Goal: Information Seeking & Learning: Find specific fact

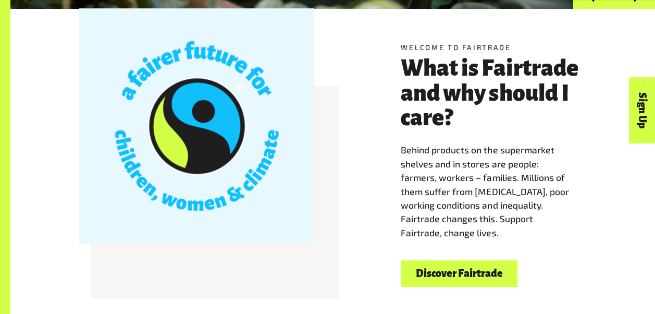
scroll to position [259, 0]
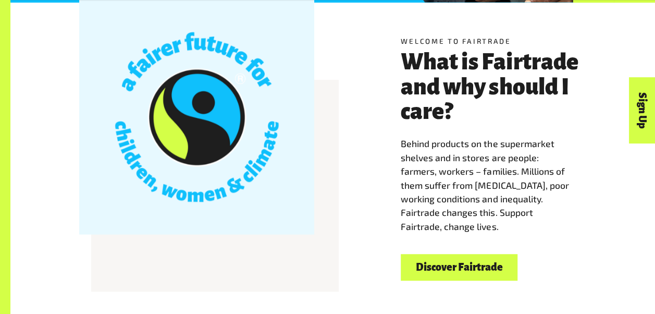
click at [456, 270] on link "Discover Fairtrade" at bounding box center [458, 267] width 117 height 27
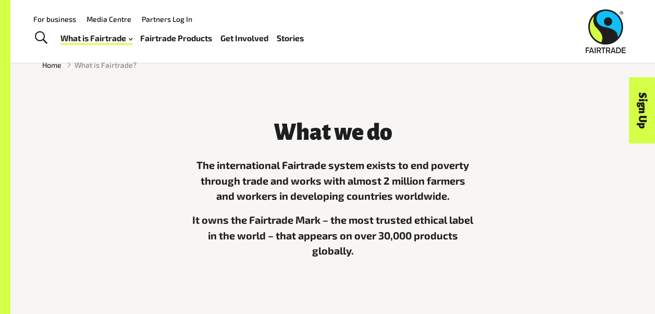
scroll to position [214, 0]
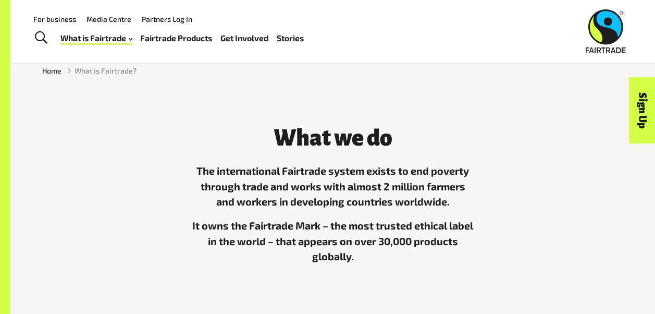
click at [267, 122] on div "What we do The international Fairtrade system exists to end poverty through tra…" at bounding box center [332, 205] width 297 height 183
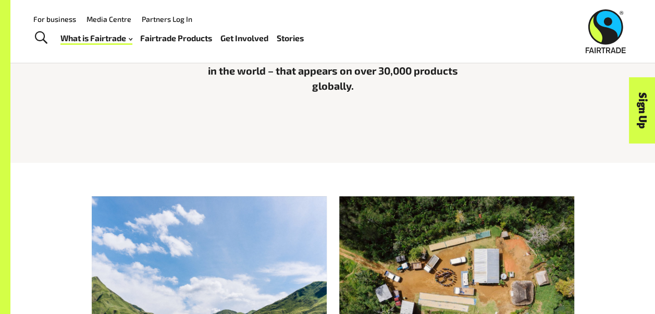
scroll to position [382, 0]
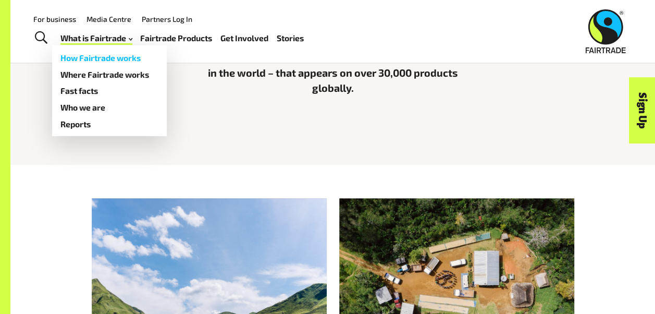
click at [111, 54] on link "How Fairtrade works" at bounding box center [109, 57] width 115 height 17
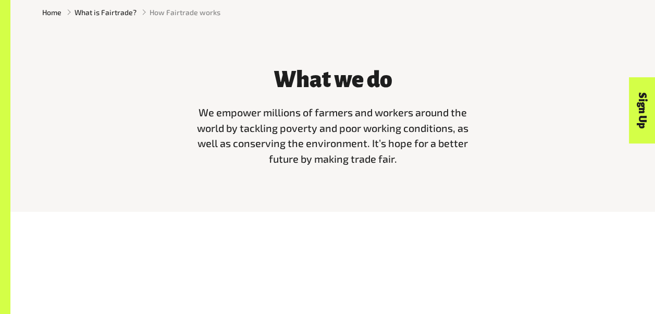
scroll to position [271, 0]
drag, startPoint x: 404, startPoint y: 167, endPoint x: 190, endPoint y: 110, distance: 221.9
click at [190, 110] on div "What we do We empower millions of farmers and workers around the world by tackl…" at bounding box center [332, 116] width 297 height 120
drag, startPoint x: 190, startPoint y: 110, endPoint x: 362, endPoint y: 153, distance: 178.0
click at [362, 153] on span "We empower millions of farmers and workers around the world by tackling poverty…" at bounding box center [332, 135] width 271 height 59
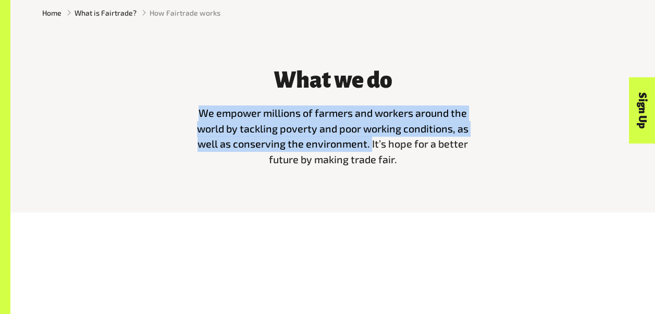
drag, startPoint x: 370, startPoint y: 149, endPoint x: 185, endPoint y: 108, distance: 189.5
click at [185, 108] on div "What we do We empower millions of farmers and workers around the world by tackl…" at bounding box center [332, 116] width 297 height 120
copy span "We empower millions of farmers and workers around the world by tackling poverty…"
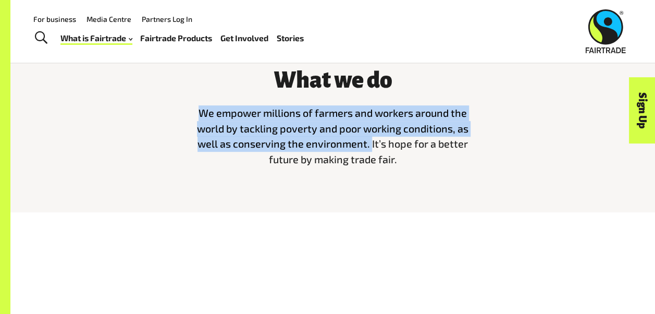
click at [248, 130] on span "We empower millions of farmers and workers around the world by tackling poverty…" at bounding box center [332, 135] width 271 height 59
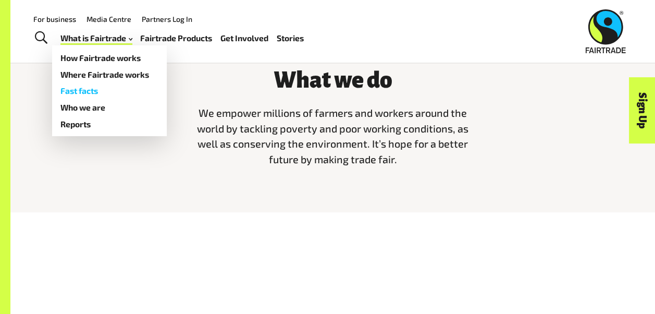
click at [87, 89] on link "Fast facts" at bounding box center [109, 90] width 115 height 17
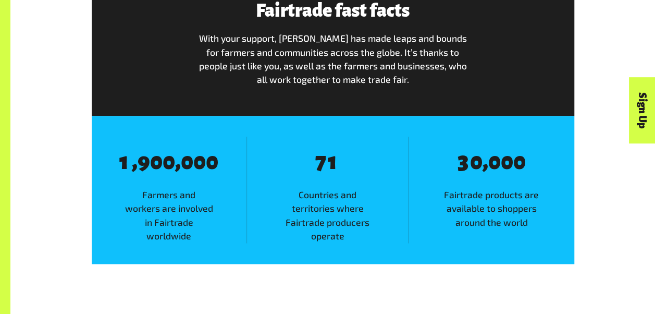
scroll to position [573, 0]
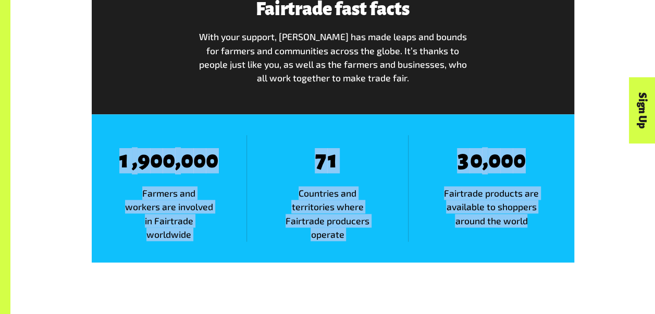
drag, startPoint x: 118, startPoint y: 157, endPoint x: 545, endPoint y: 225, distance: 432.4
click at [545, 225] on div "8 1 , 8 9 8 0 8 0 , 8 0 8 0 8 0 Farmers and workers are involved in Fairtrade w…" at bounding box center [333, 188] width 482 height 148
copy div "1 , 8 9 8 0 8 0 , 8 0 8 0 8 0 Farmers and workers are involved in Fairtrade wor…"
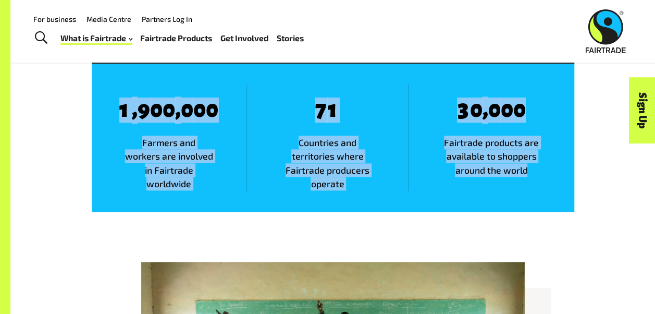
scroll to position [621, 0]
